Goal: Navigation & Orientation: Find specific page/section

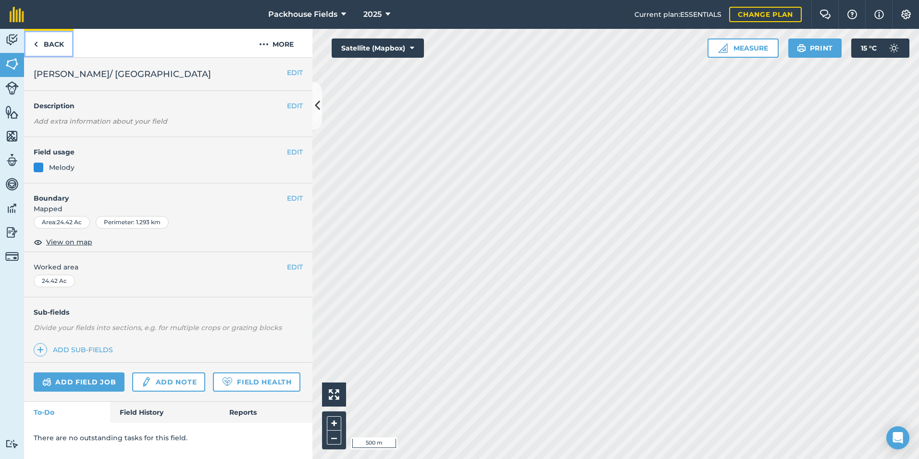
click at [58, 46] on link "Back" at bounding box center [49, 43] width 50 height 28
click at [58, 45] on link "Back" at bounding box center [49, 43] width 50 height 28
